Goal: Obtain resource: Download file/media

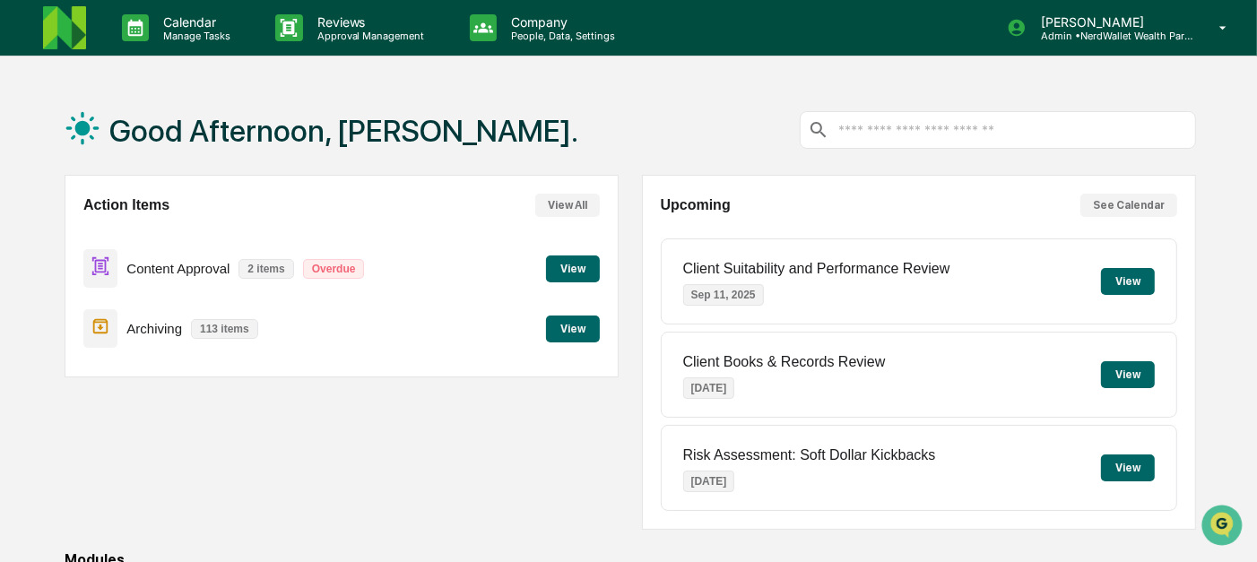
click at [589, 273] on button "View" at bounding box center [573, 268] width 54 height 27
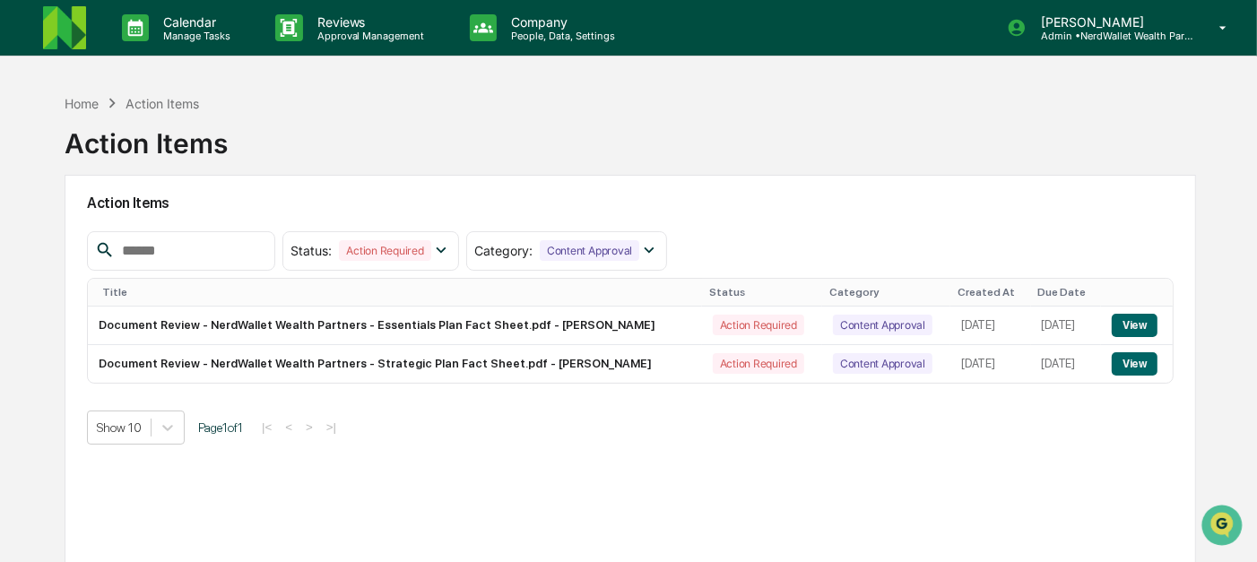
click at [79, 35] on img at bounding box center [64, 27] width 43 height 43
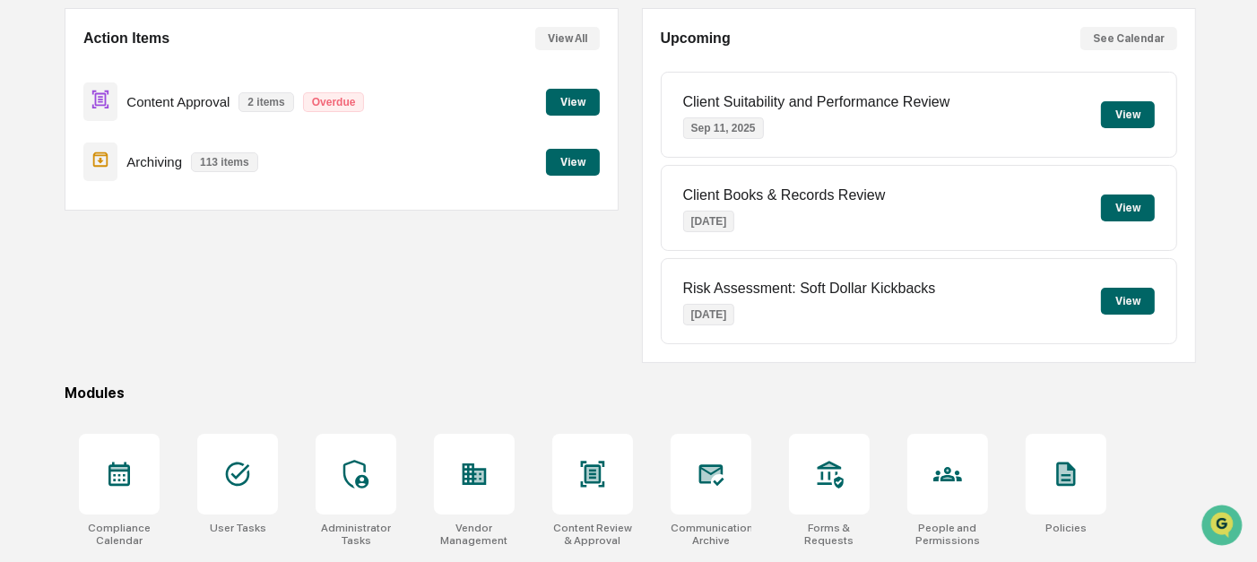
scroll to position [306, 0]
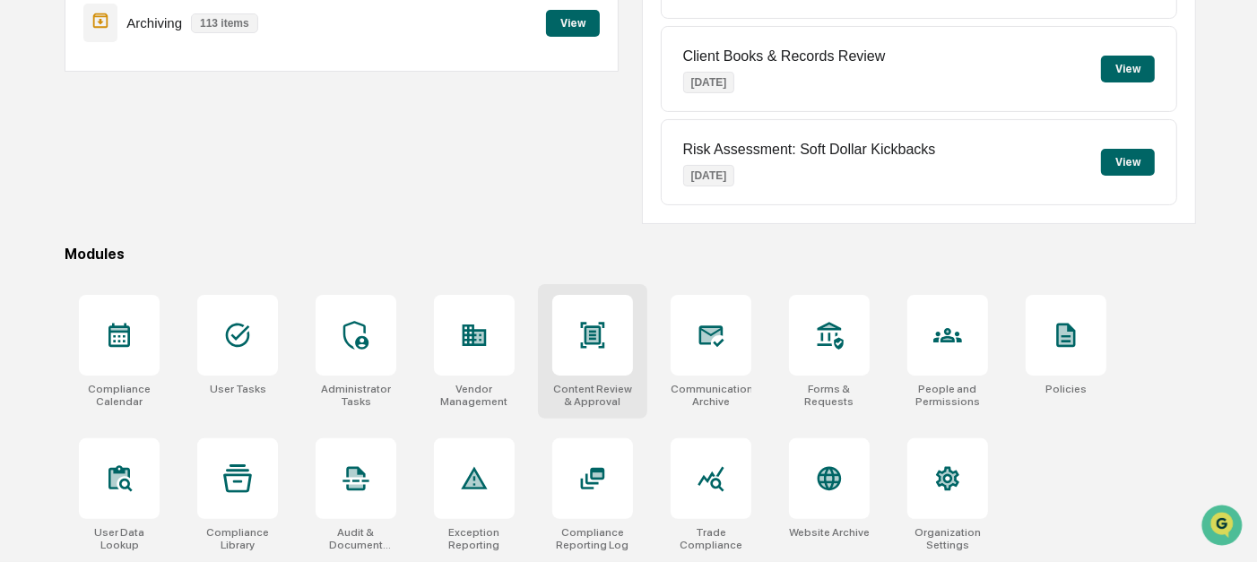
click at [566, 342] on div at bounding box center [592, 335] width 81 height 81
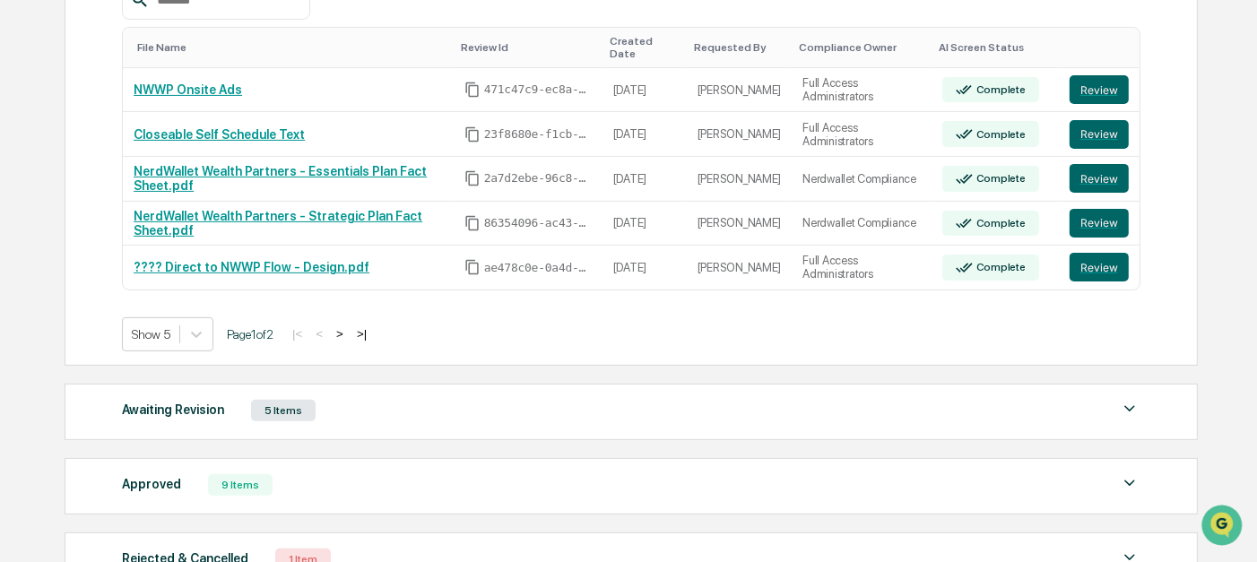
scroll to position [365, 0]
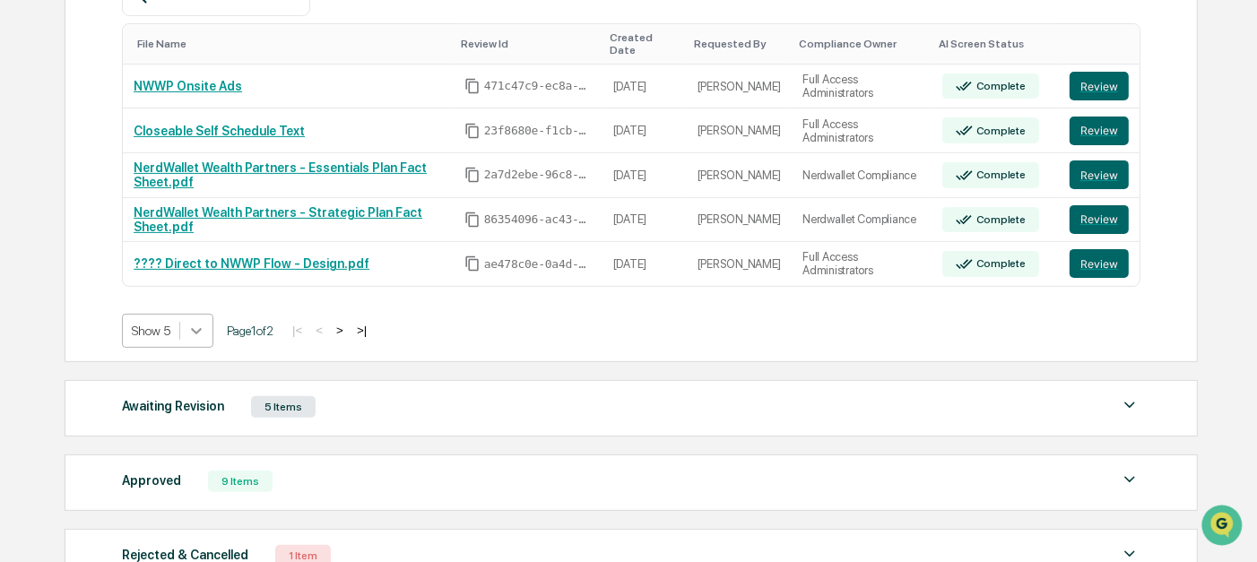
click at [186, 327] on div at bounding box center [196, 331] width 32 height 32
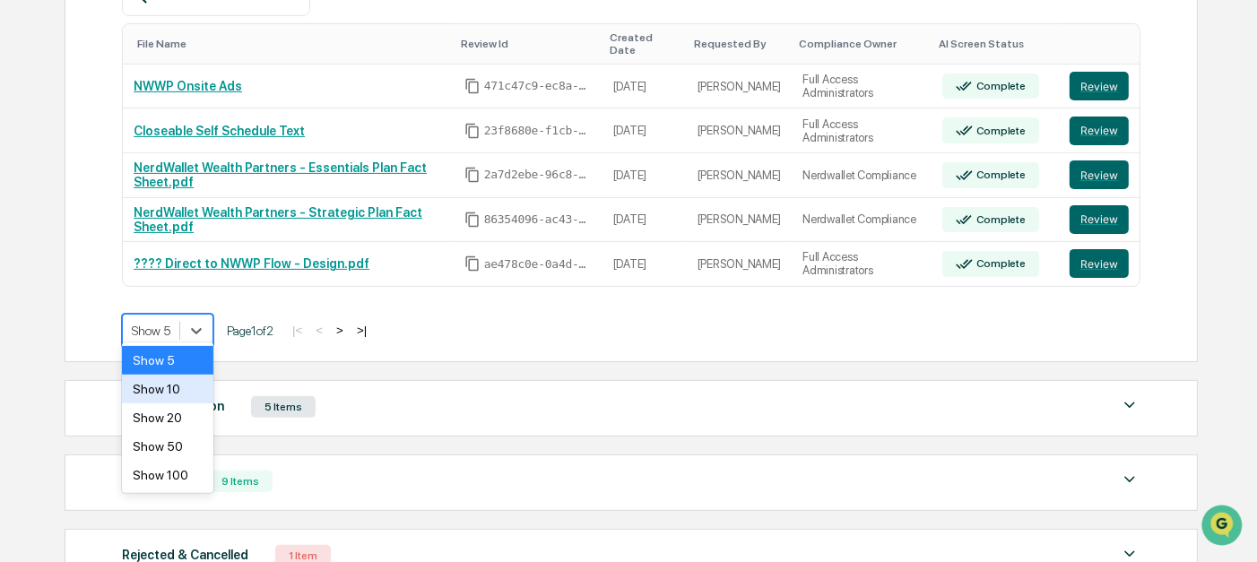
click at [174, 394] on div "Show 10" at bounding box center [167, 389] width 91 height 29
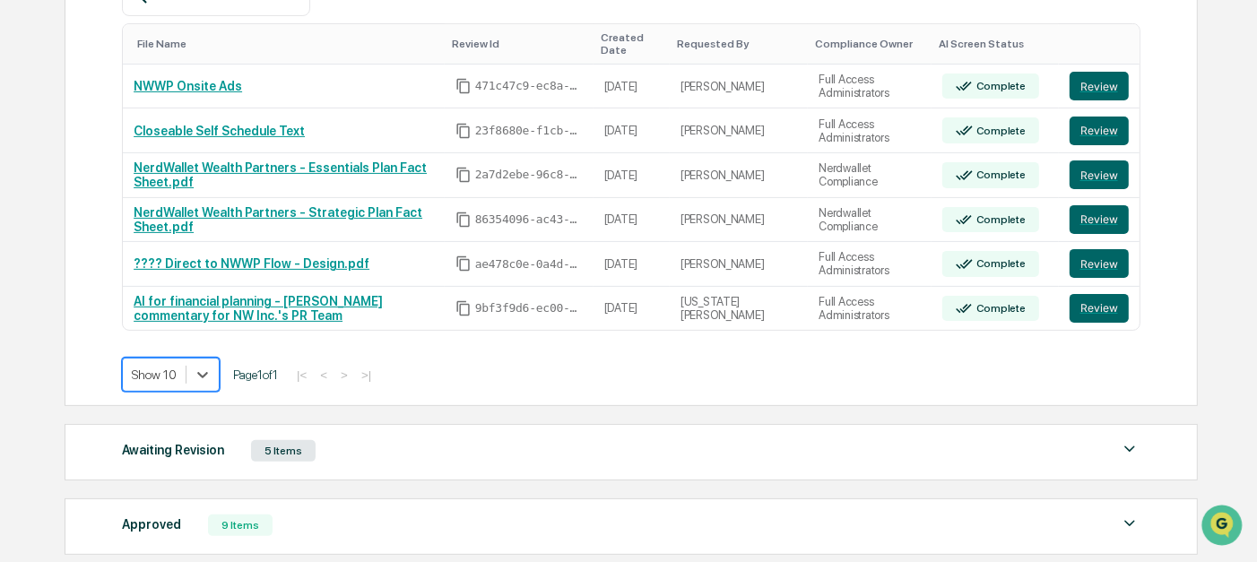
click at [151, 438] on div "Awaiting Revision" at bounding box center [173, 449] width 102 height 23
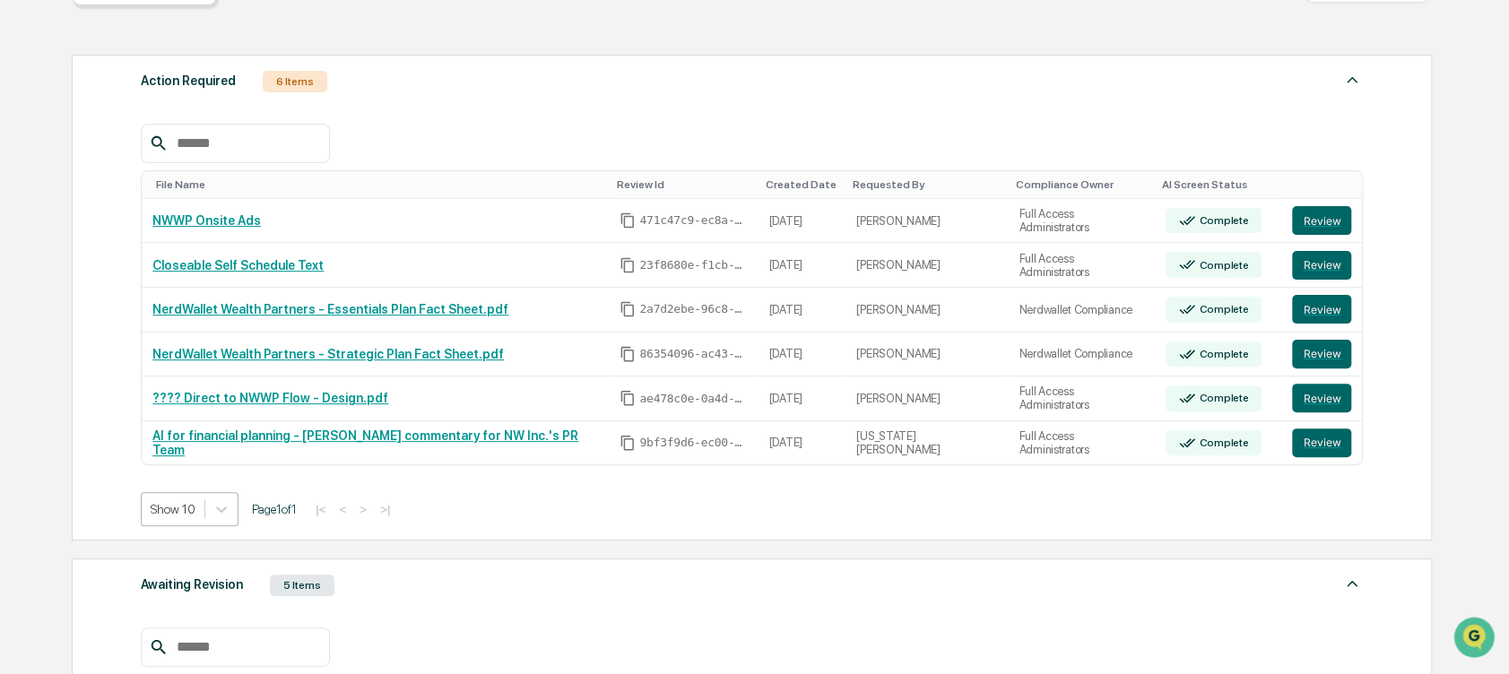
scroll to position [239, 0]
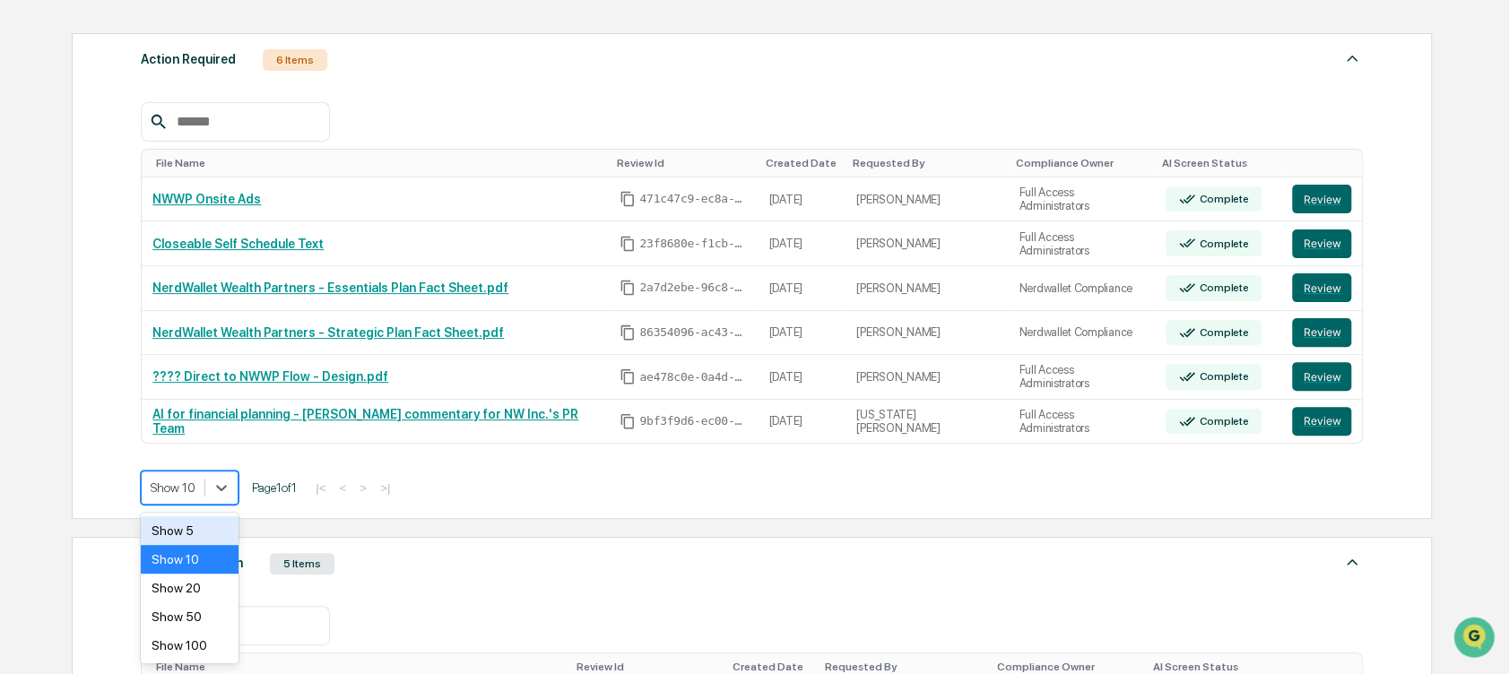
click at [192, 495] on div "Show 10" at bounding box center [190, 488] width 98 height 34
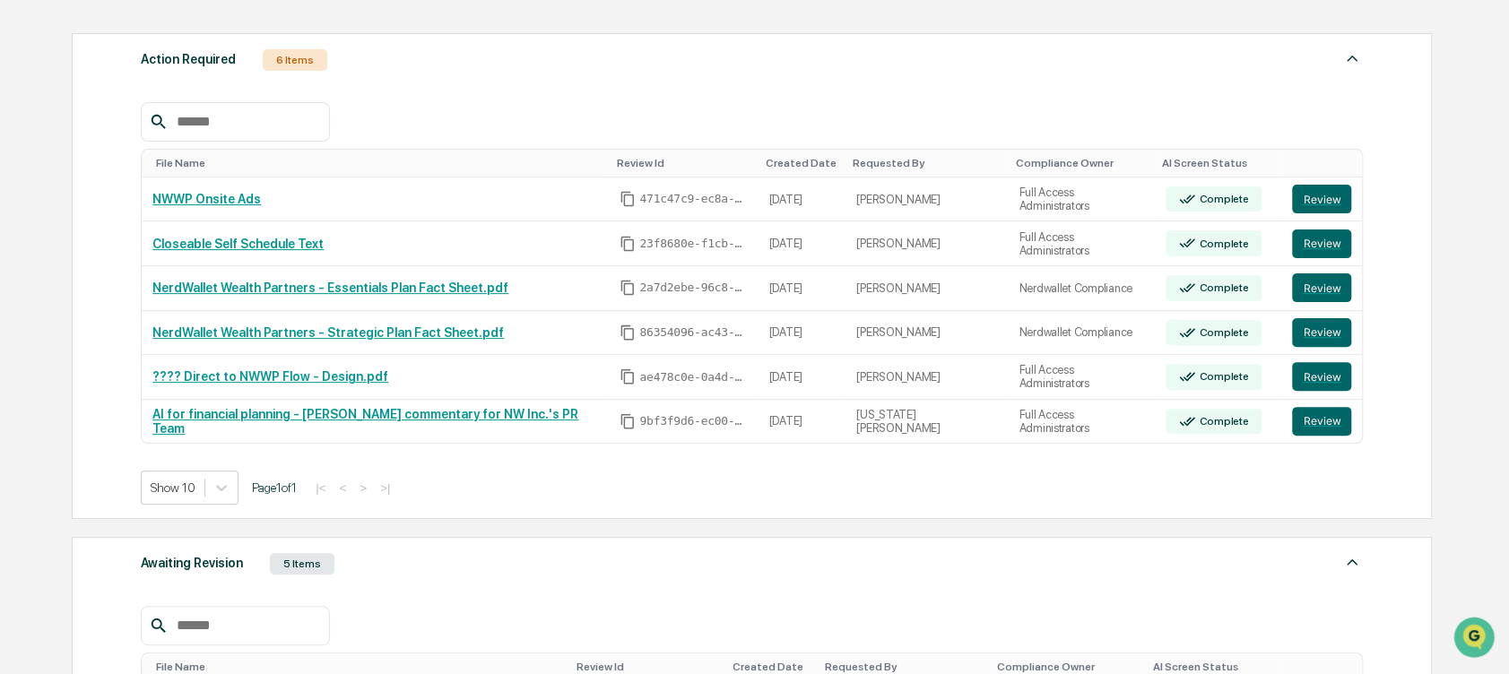
click at [102, 414] on div "Action Required 6 Items File Name Review Id Created Date Requested By Complianc…" at bounding box center [752, 276] width 1360 height 486
click at [1256, 421] on button "Review" at bounding box center [1321, 421] width 59 height 29
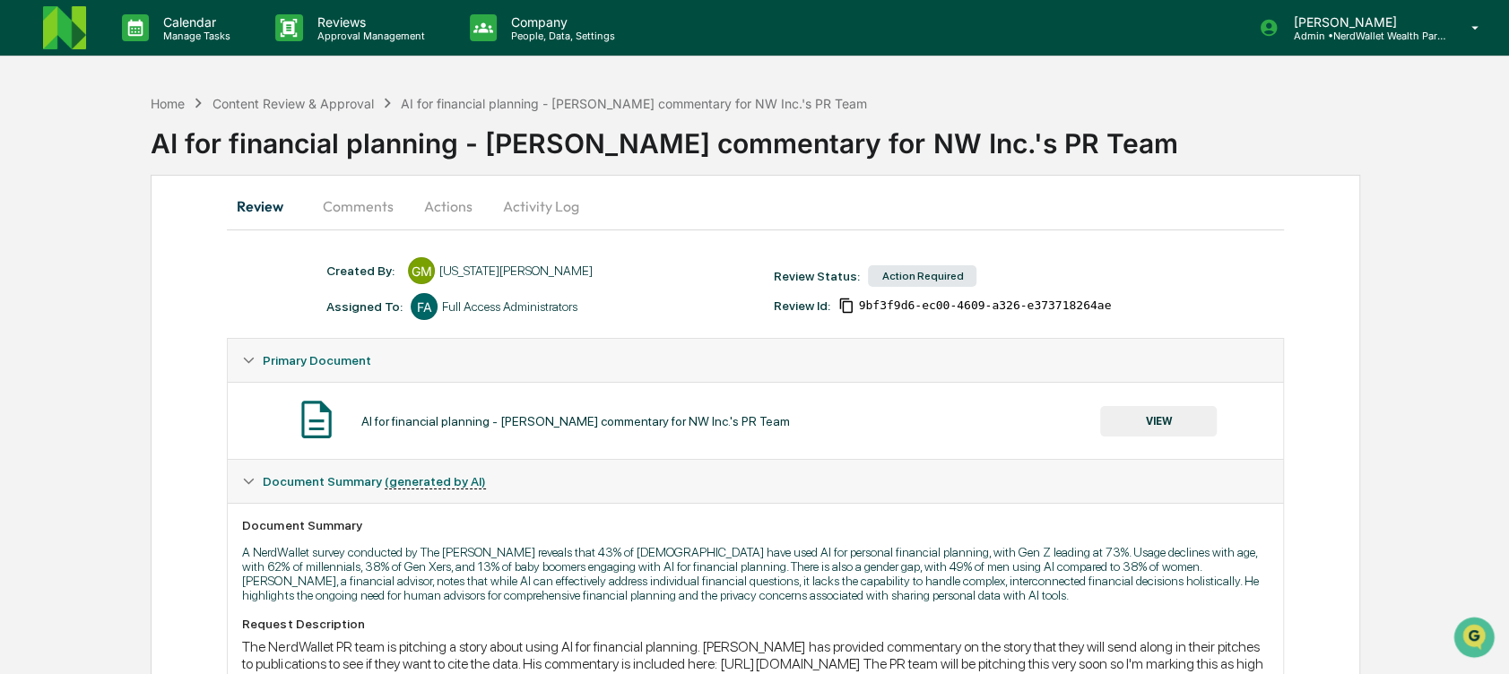
click at [357, 221] on button "Comments" at bounding box center [357, 206] width 100 height 43
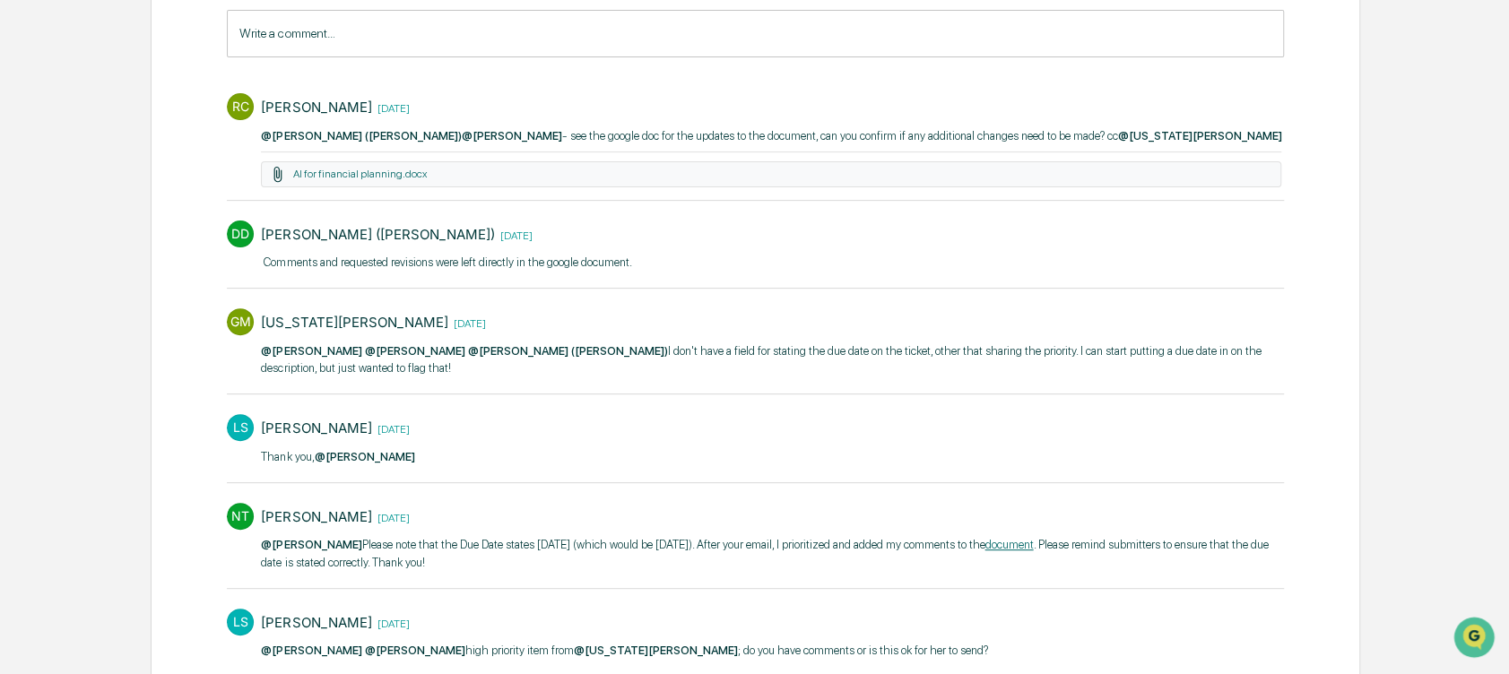
scroll to position [291, 0]
click at [380, 178] on link "AI for financial planning.docx" at bounding box center [360, 175] width 134 height 13
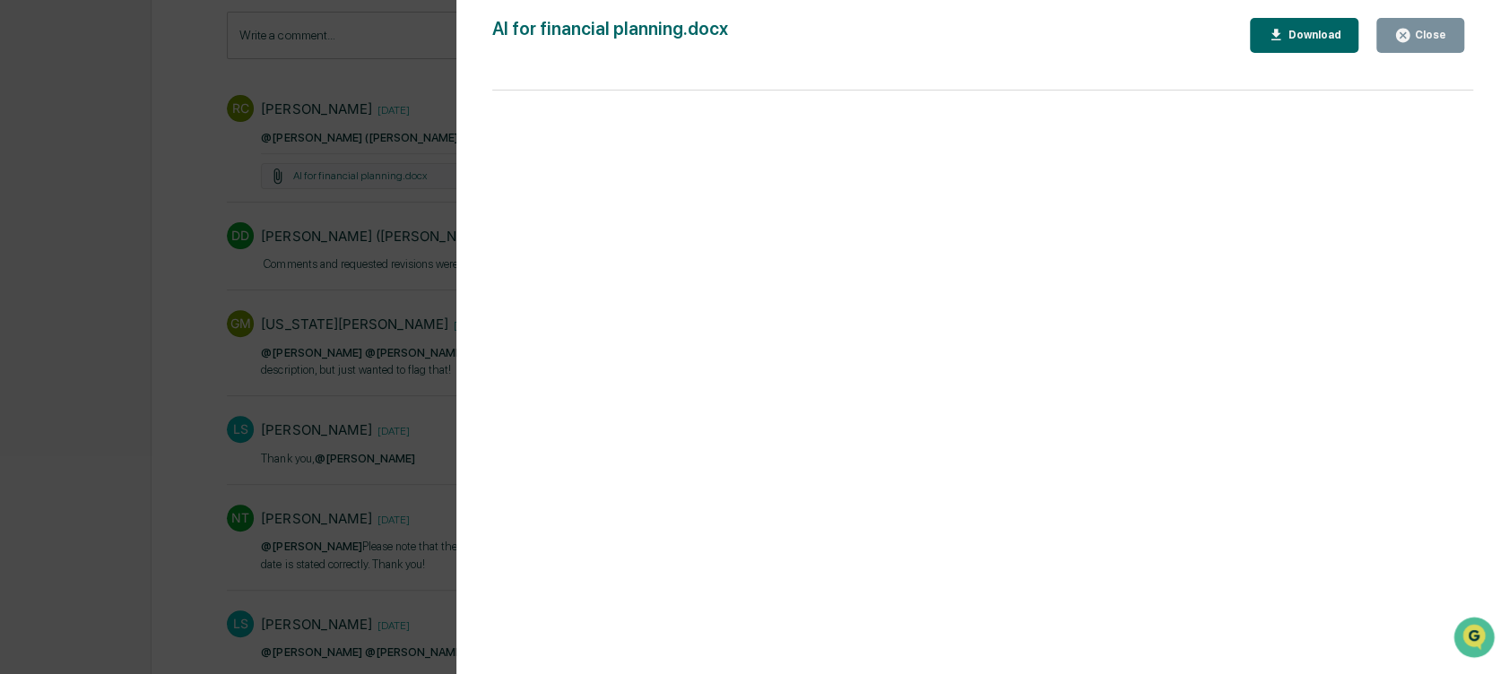
click at [1413, 32] on div "Close" at bounding box center [1428, 35] width 35 height 13
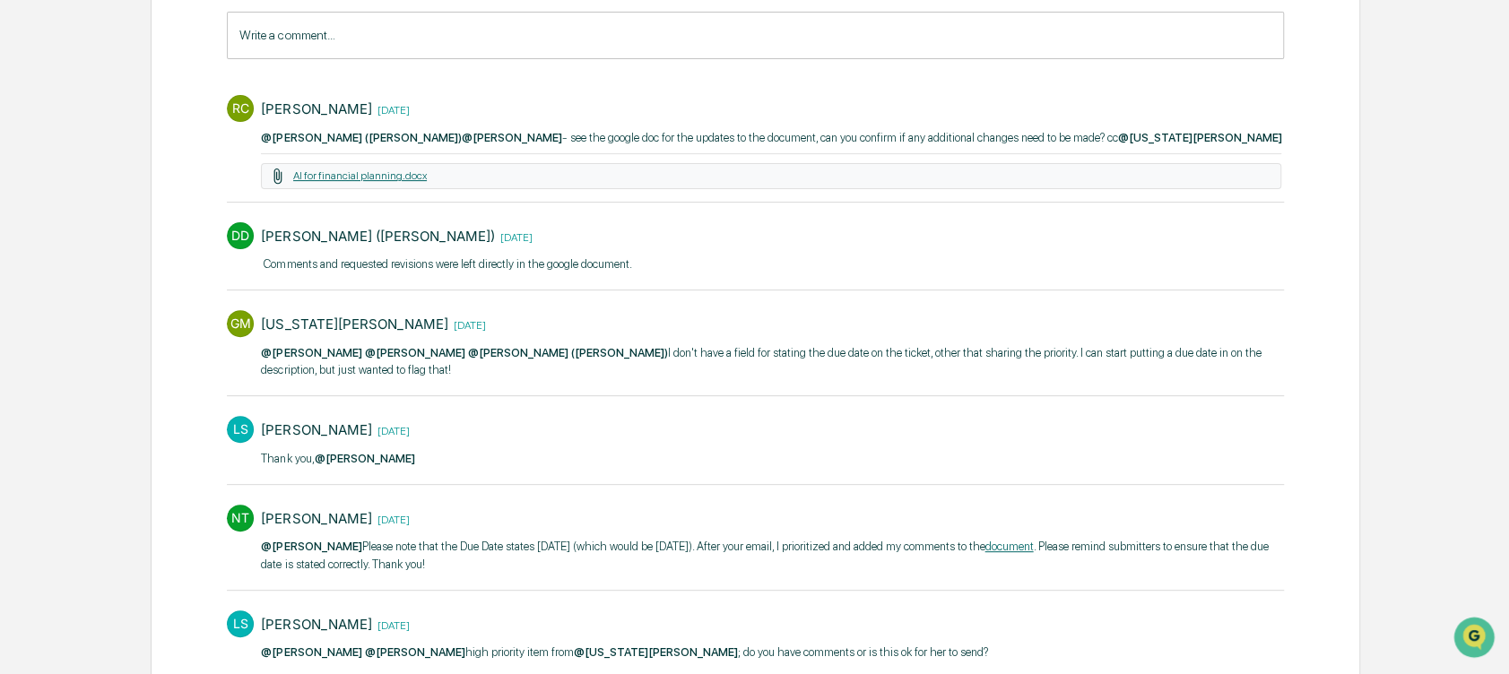
click at [402, 173] on link "AI for financial planning.docx" at bounding box center [360, 175] width 134 height 13
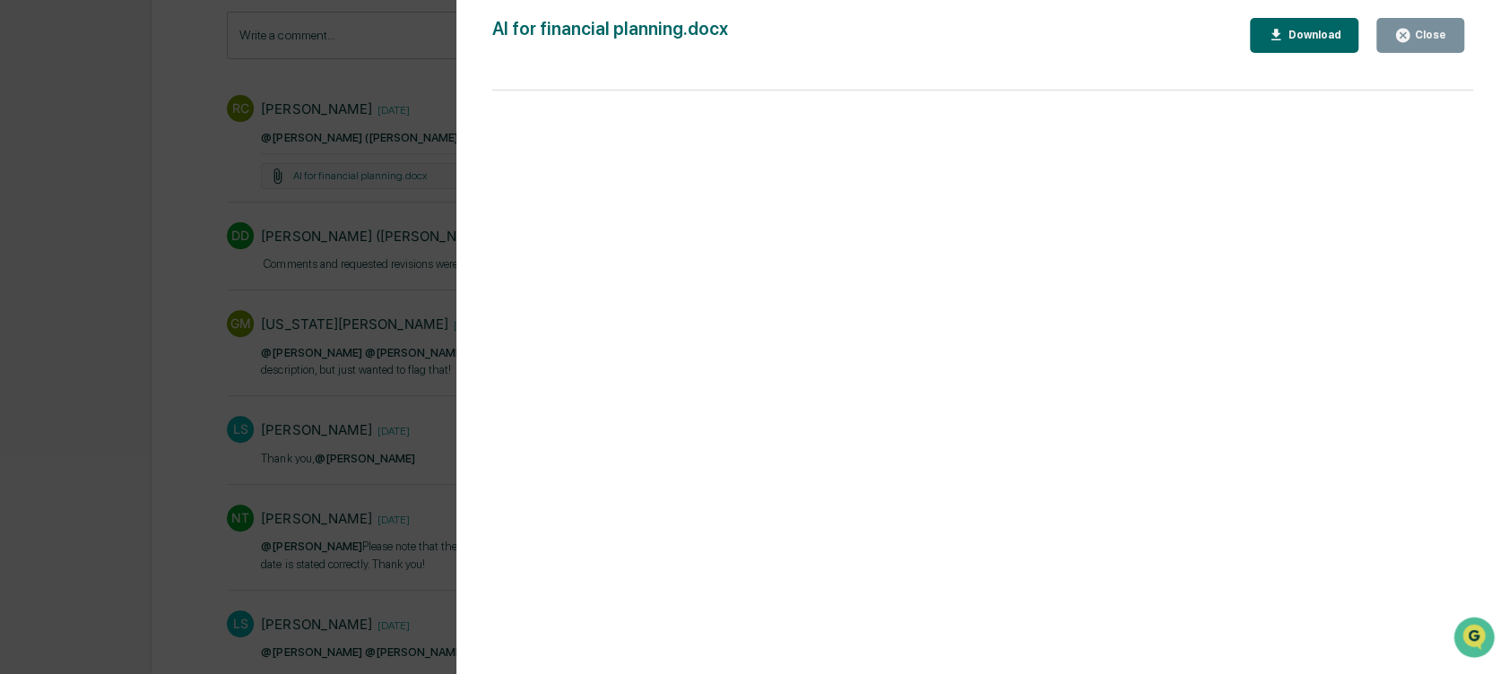
click at [1310, 29] on div "Download" at bounding box center [1312, 35] width 56 height 13
click at [374, 352] on div "Version History 09/08/2025, 03:22 PM Rachel Carlisle AI for financial planning.…" at bounding box center [754, 337] width 1509 height 674
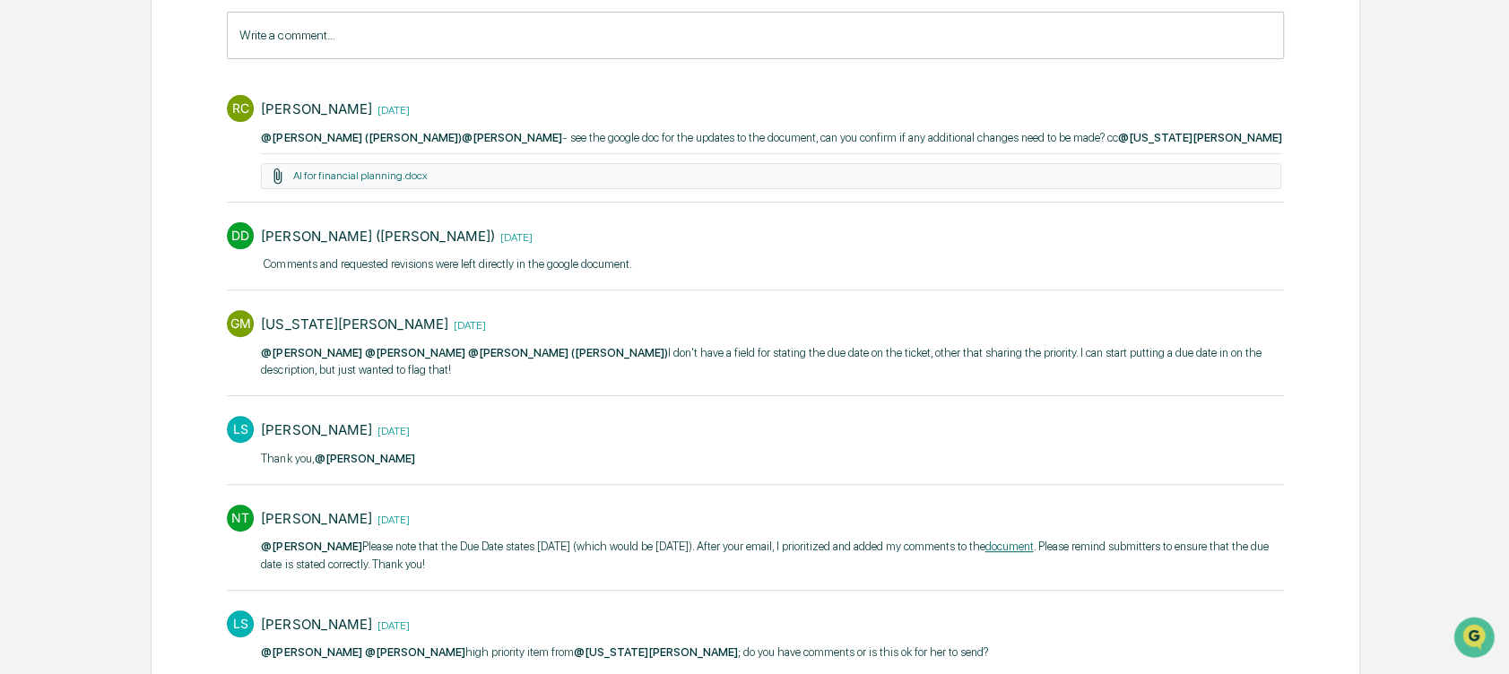
scroll to position [0, 0]
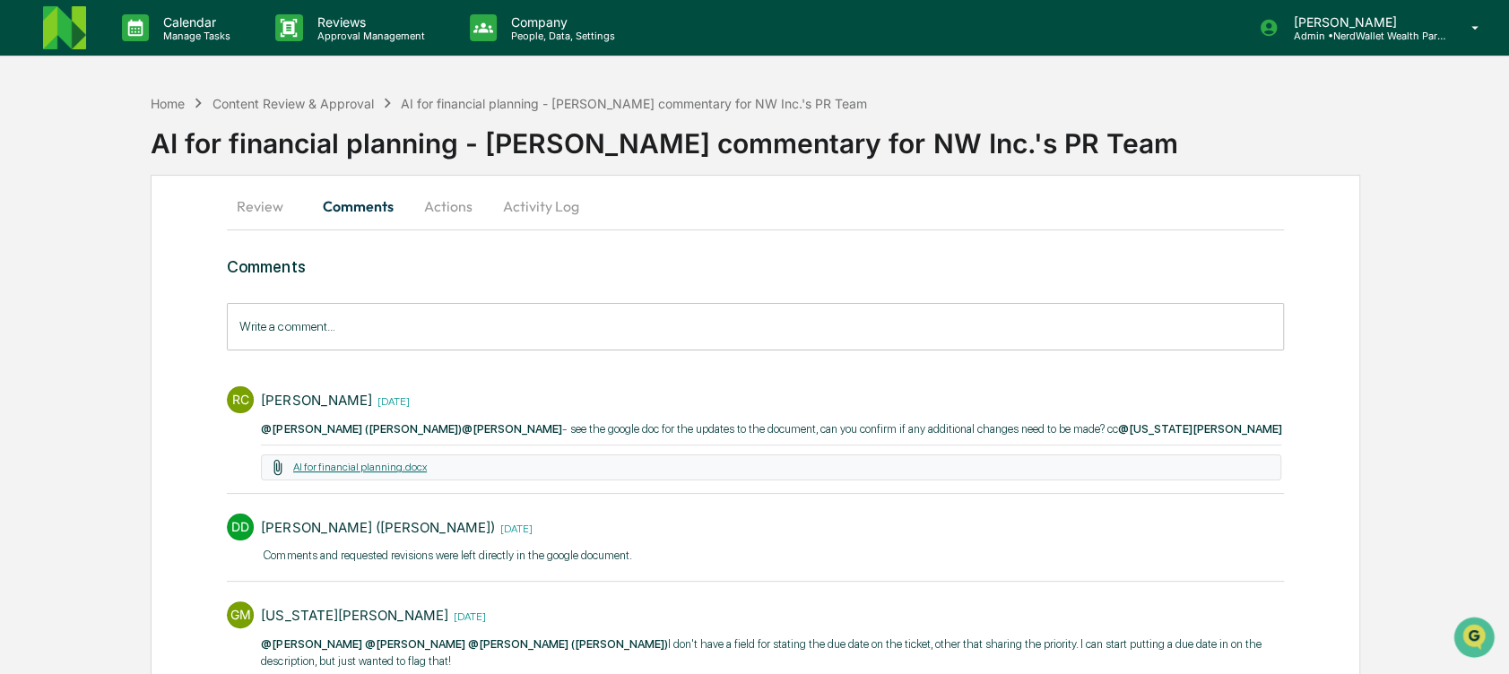
click at [367, 469] on link "AI for financial planning.docx" at bounding box center [360, 467] width 134 height 13
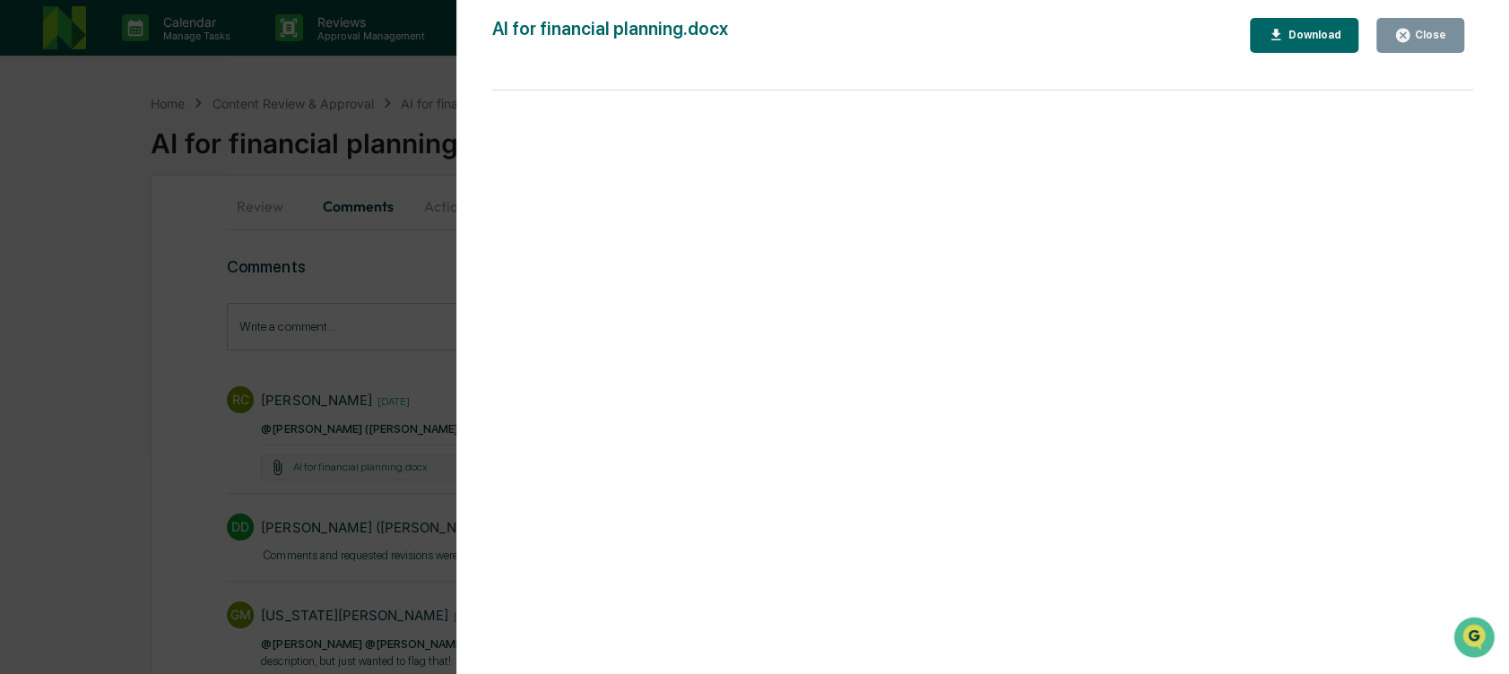
click at [311, 399] on div "Version History 09/08/2025, 03:22 PM Rachel Carlisle AI for financial planning.…" at bounding box center [754, 337] width 1509 height 674
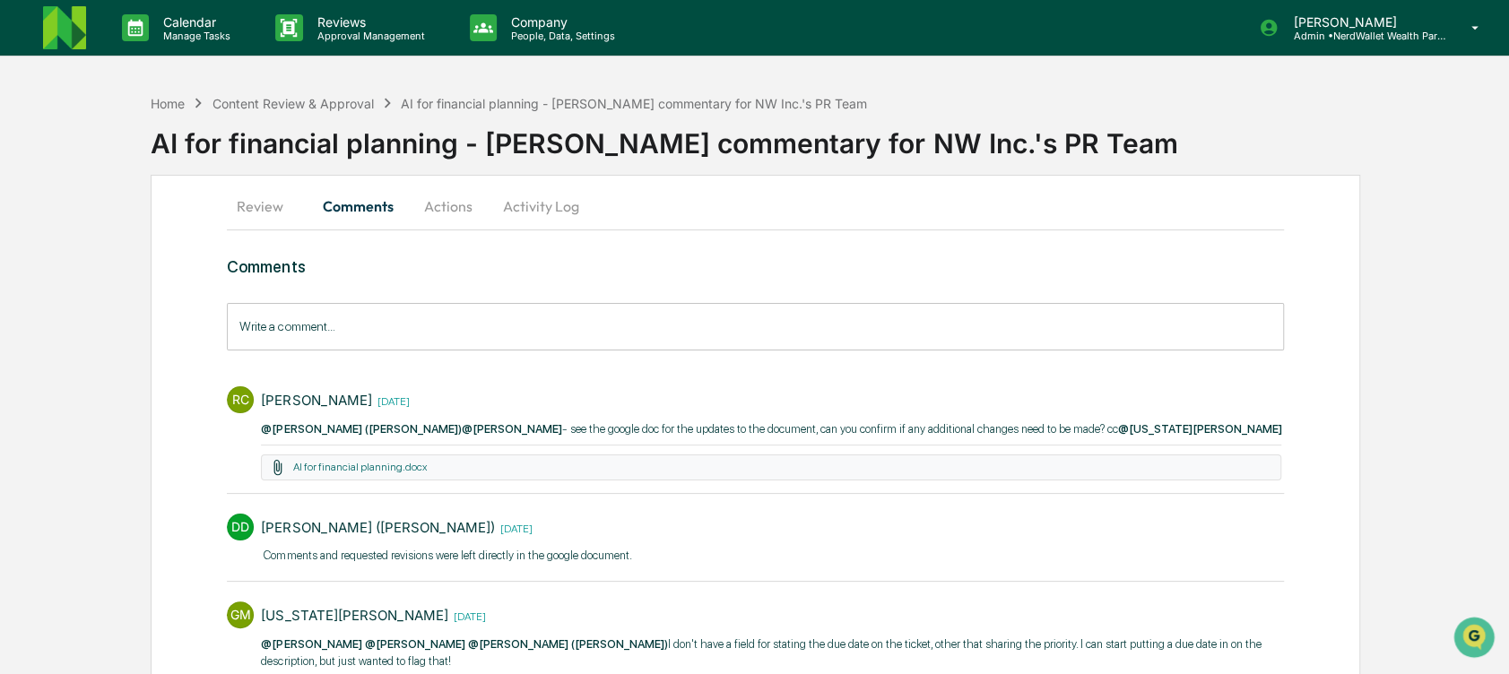
click at [261, 205] on button "Review" at bounding box center [267, 206] width 81 height 43
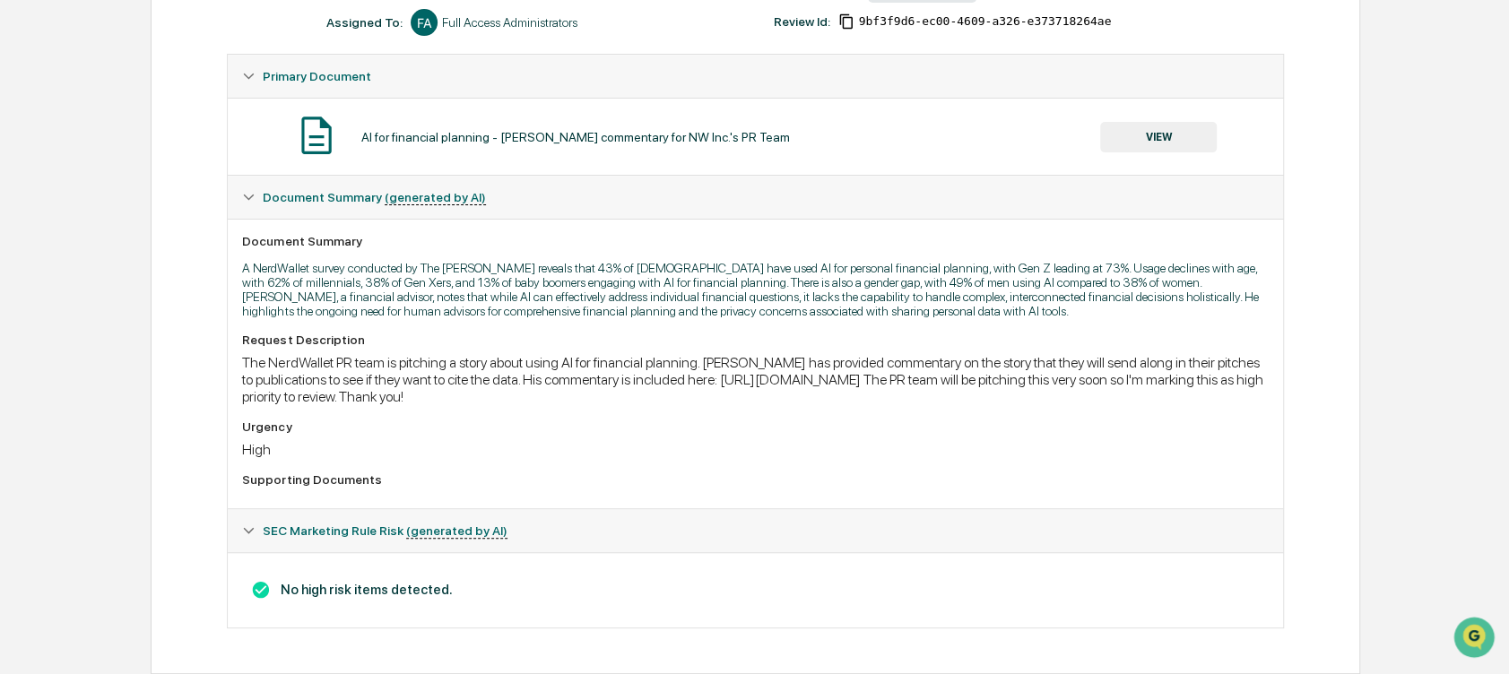
scroll to position [289, 0]
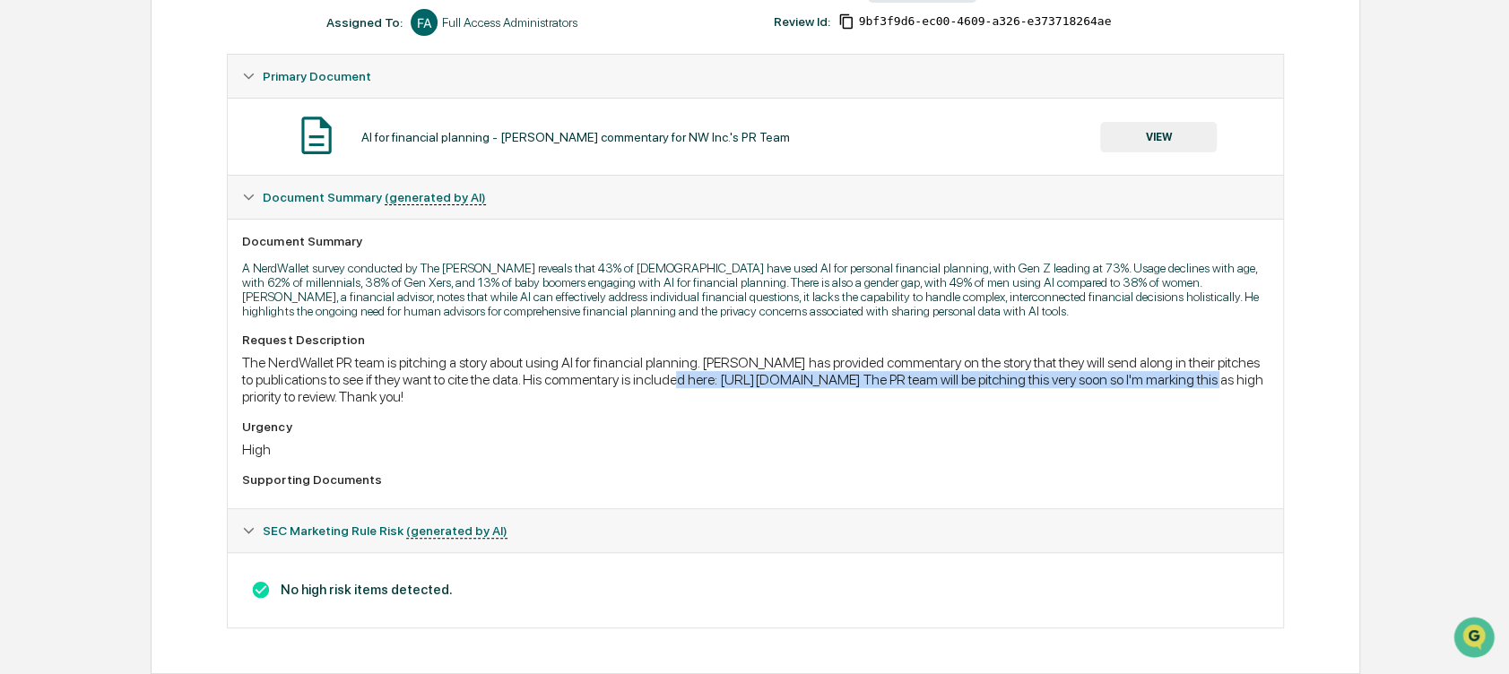
drag, startPoint x: 713, startPoint y: 378, endPoint x: 366, endPoint y: 396, distance: 347.4
click at [366, 396] on div "The NerdWallet PR team is pitching a story about using AI for financial plannin…" at bounding box center [755, 379] width 1026 height 51
copy div "https://docs.google.com/document/d/1PmQ-bS_Jb7heZnJmDFsslDSwqnEvNPsFwGIP-eB_H4A…"
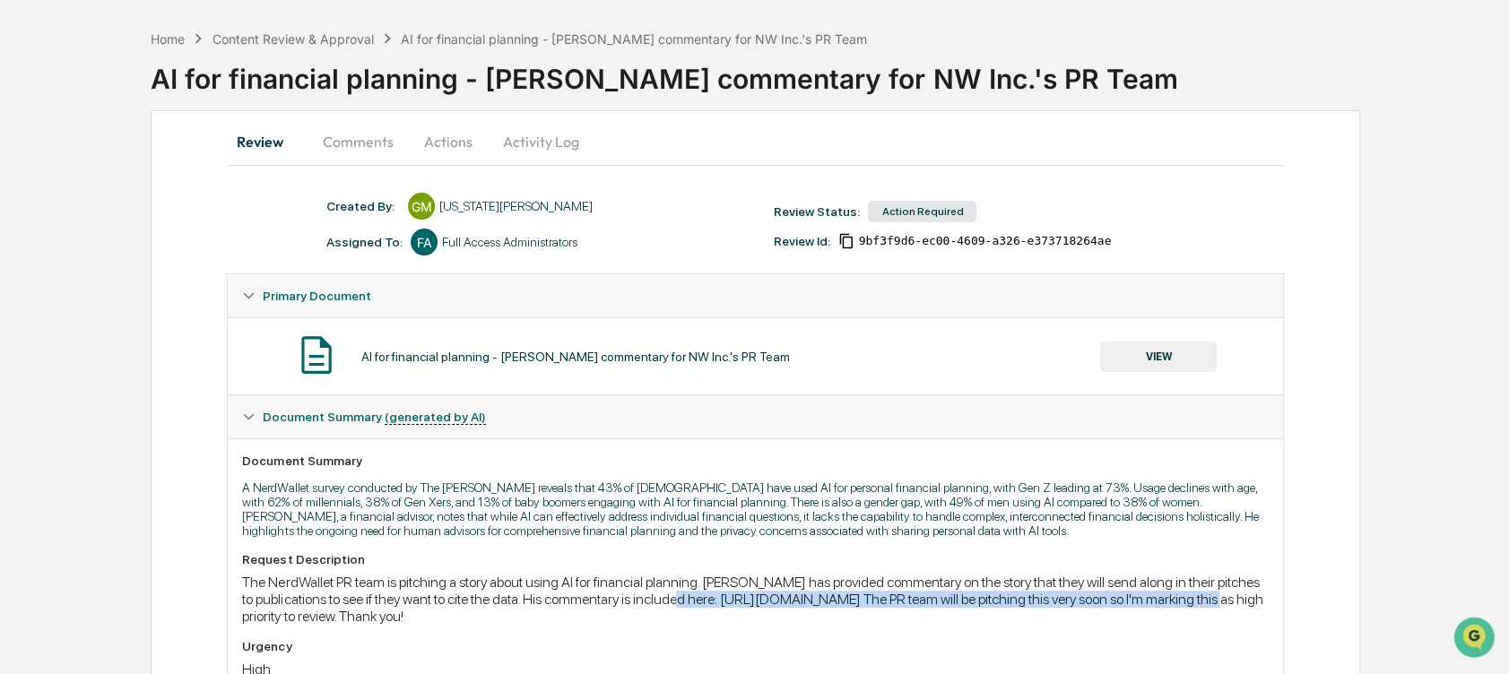
scroll to position [58, 0]
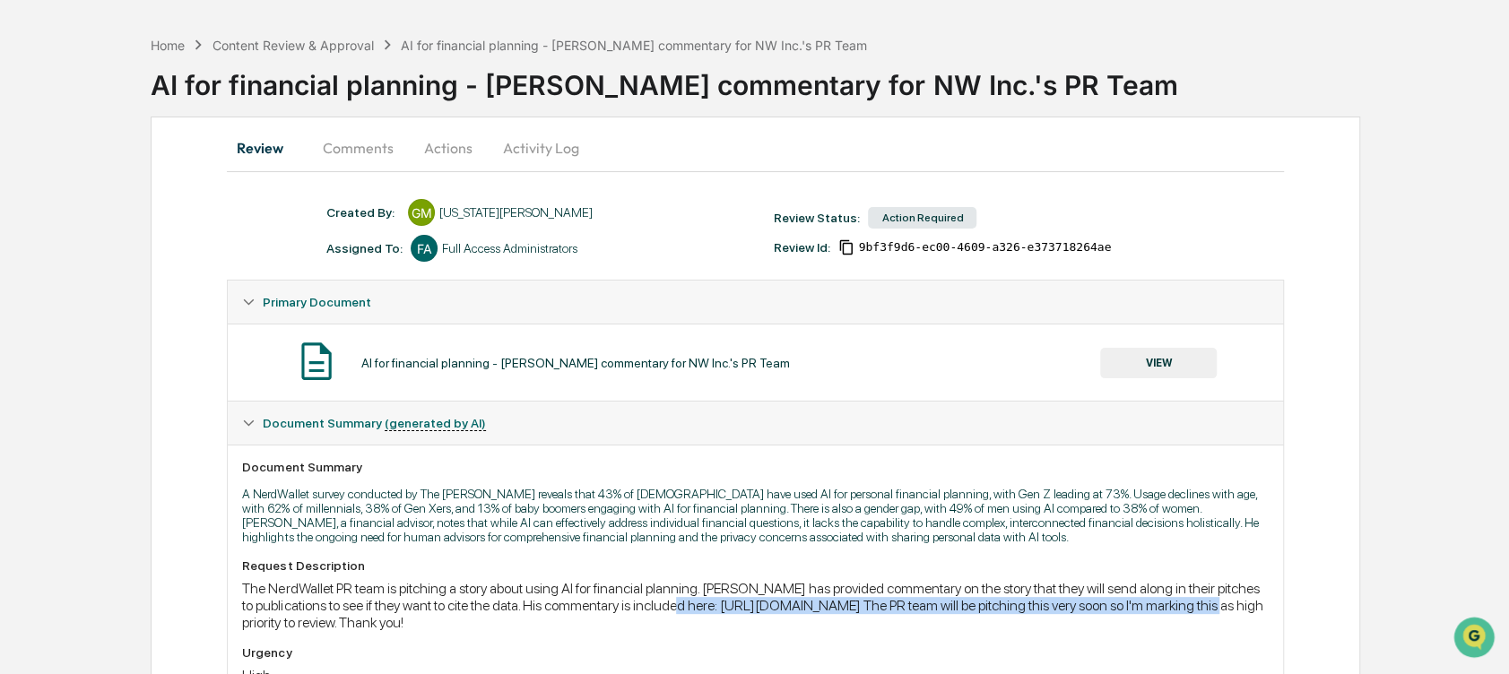
click at [459, 137] on button "Actions" at bounding box center [447, 147] width 81 height 43
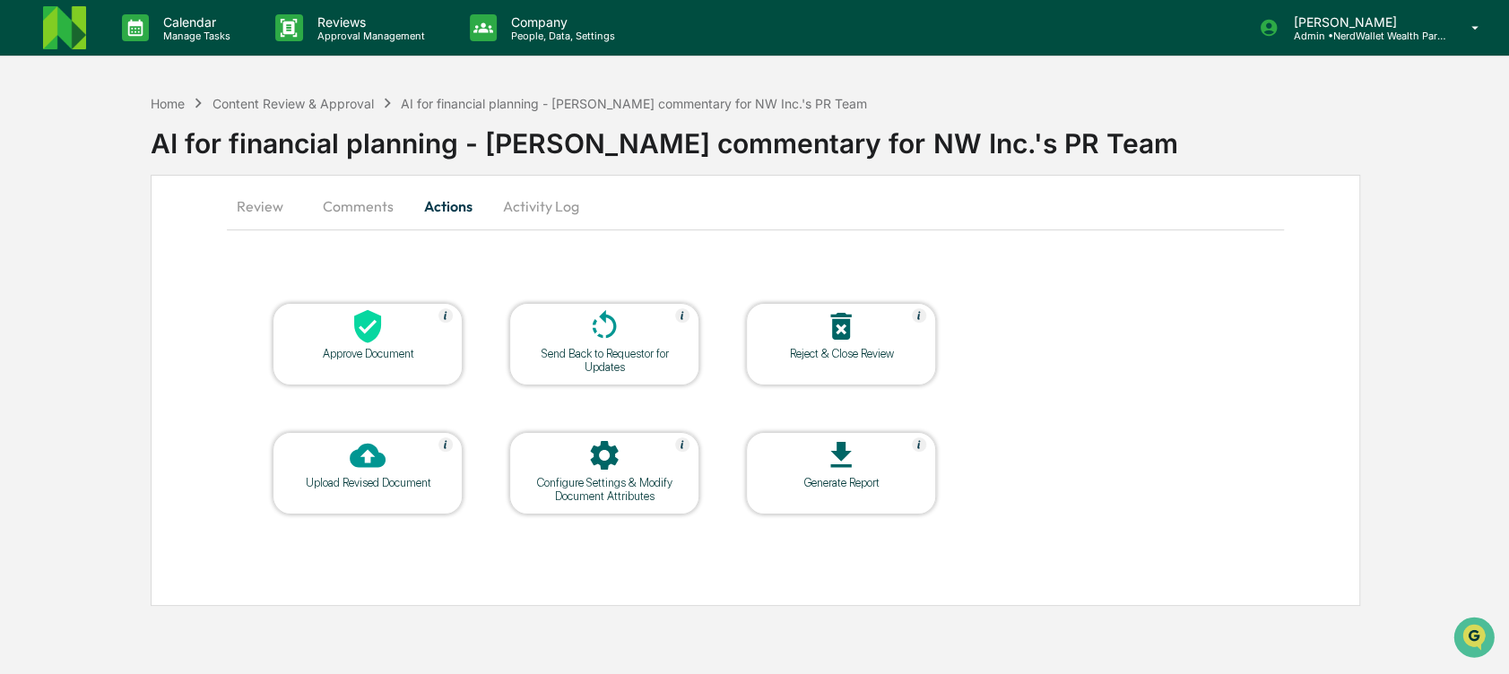
scroll to position [0, 0]
click at [373, 202] on button "Comments" at bounding box center [359, 206] width 100 height 43
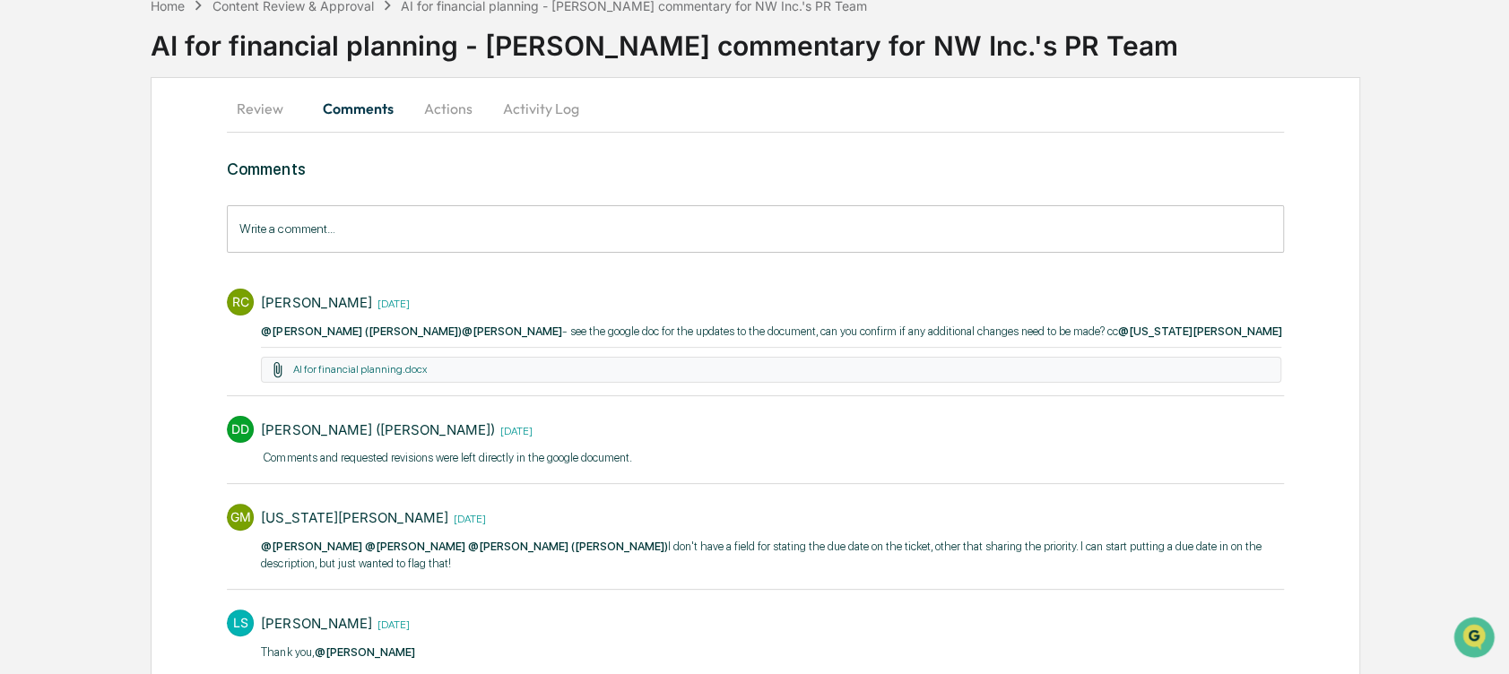
scroll to position [100, 0]
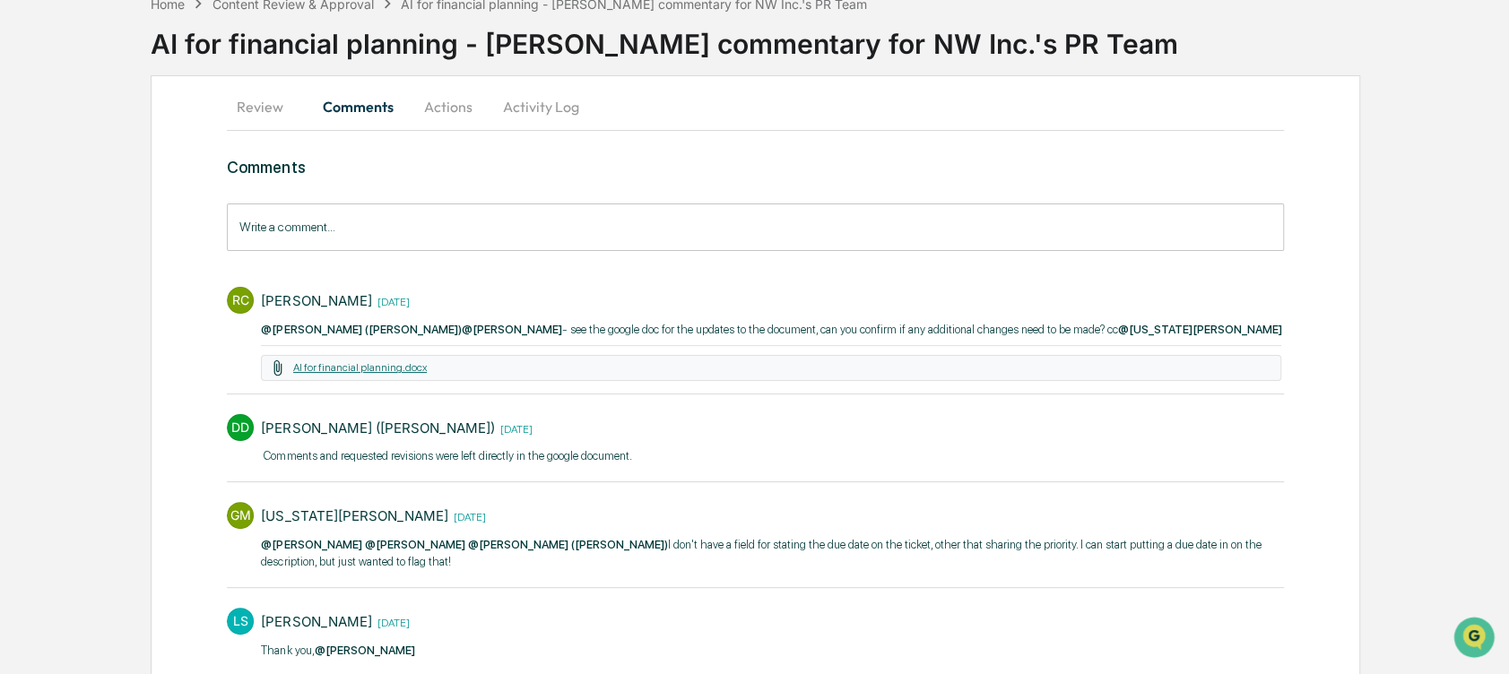
click at [377, 361] on link "AI for financial planning.docx" at bounding box center [360, 367] width 134 height 13
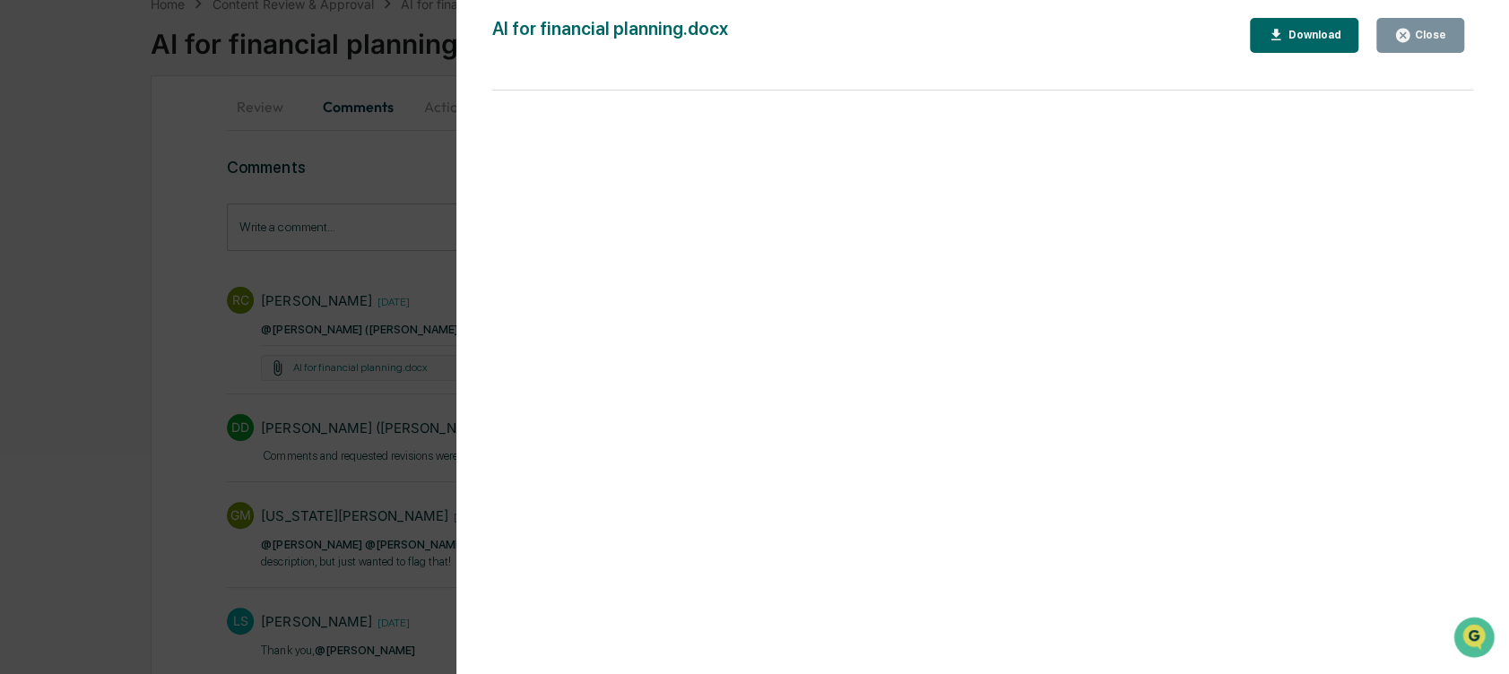
click at [400, 330] on div "Version History 09/08/2025, 03:22 PM Rachel Carlisle AI for financial planning.…" at bounding box center [754, 337] width 1509 height 674
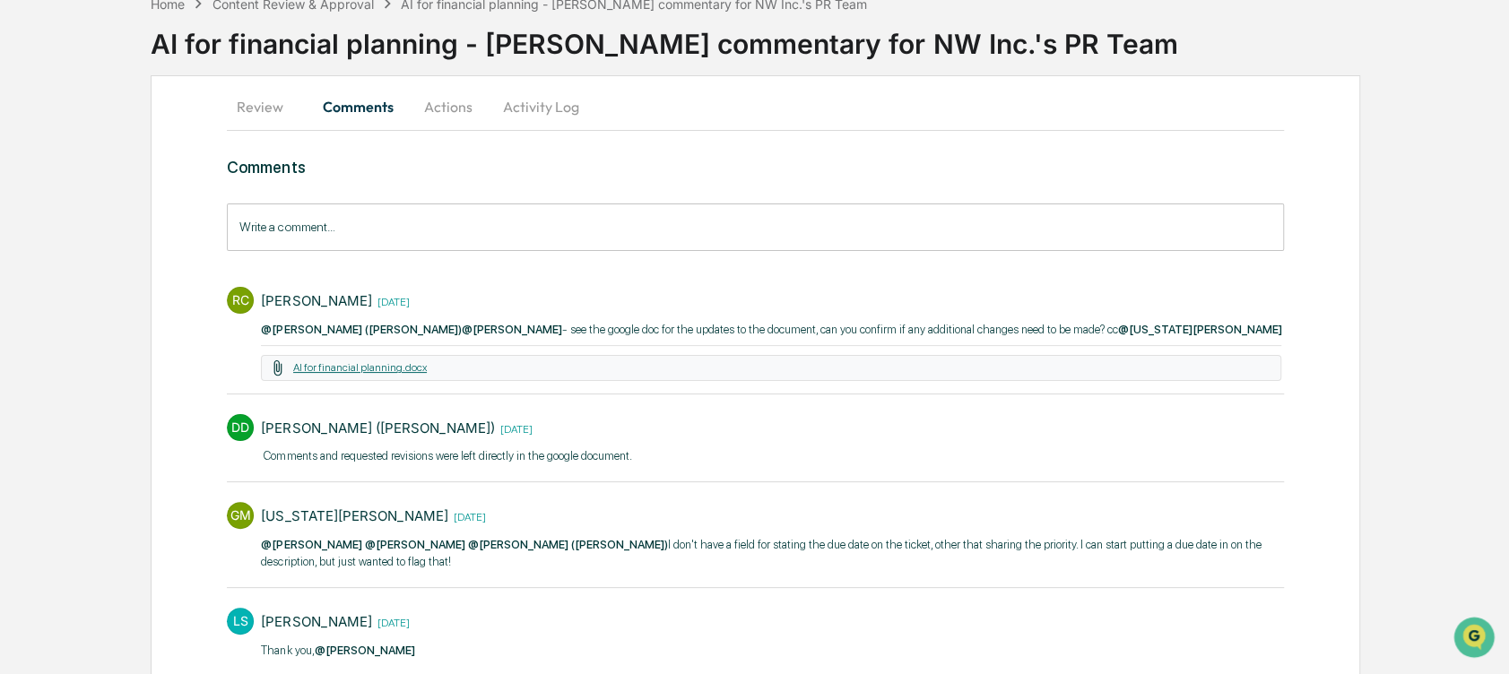
click at [364, 373] on link "AI for financial planning.docx" at bounding box center [360, 367] width 134 height 13
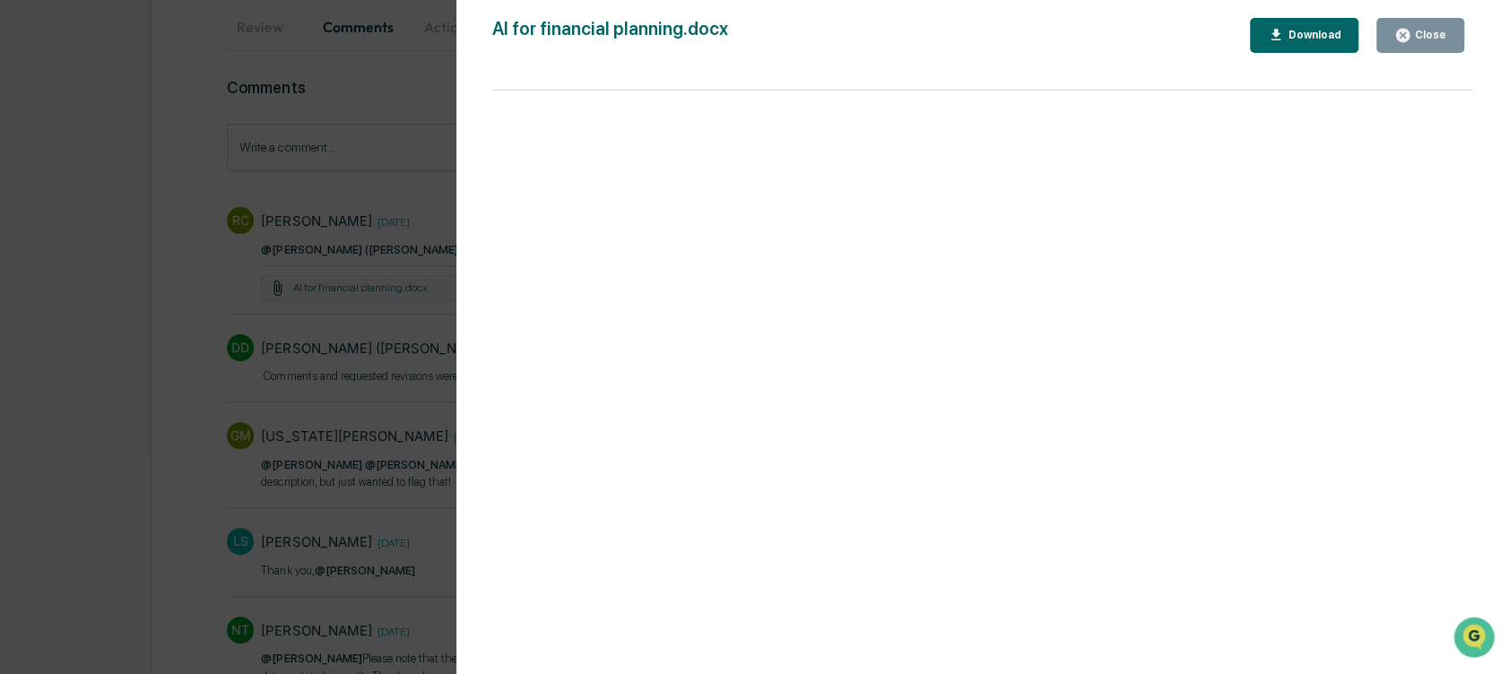
scroll to position [180, 0]
